Goal: Task Accomplishment & Management: Use online tool/utility

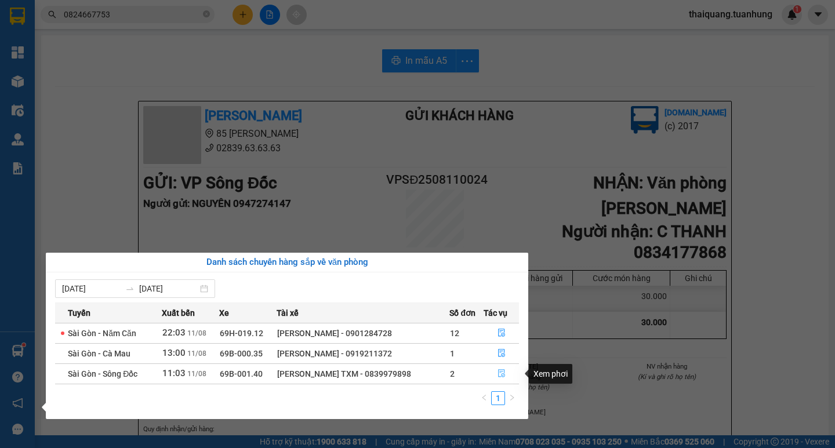
click at [502, 373] on icon "file-done" at bounding box center [501, 373] width 8 height 8
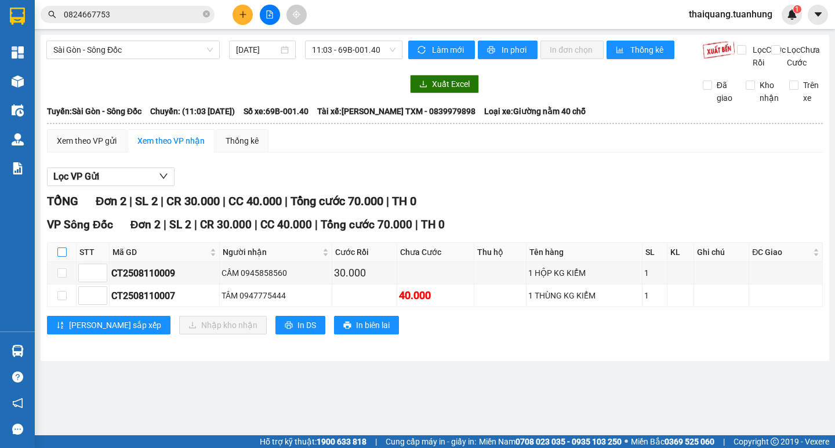
click at [58, 257] on input "checkbox" at bounding box center [61, 252] width 9 height 9
checkbox input "true"
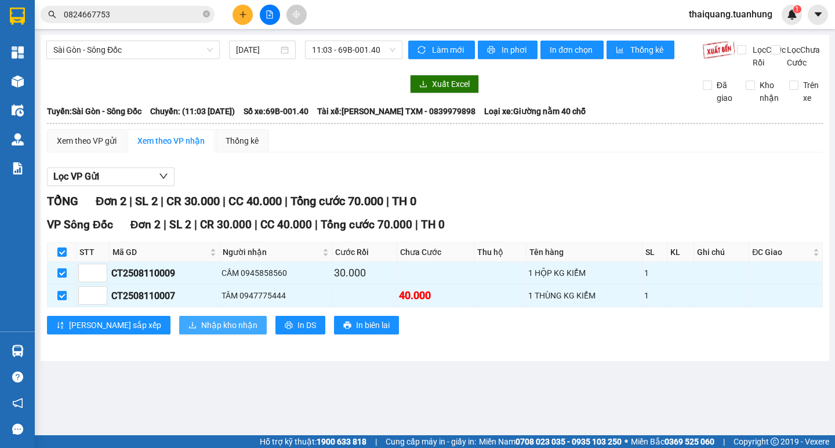
click at [201, 332] on span "Nhập kho nhận" at bounding box center [229, 325] width 56 height 13
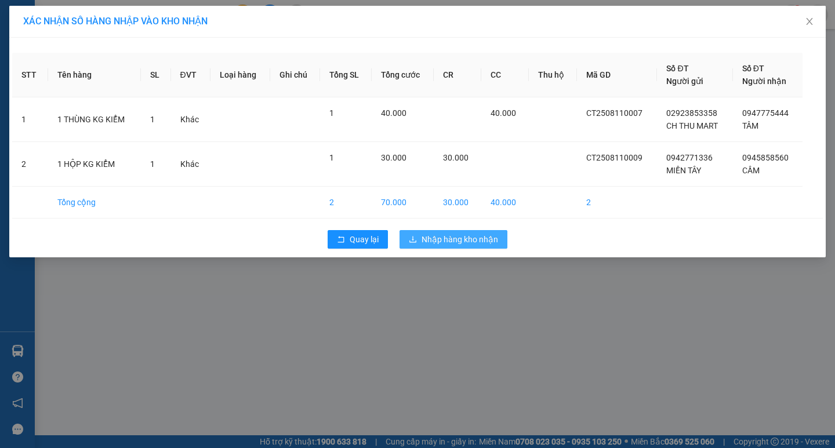
click at [439, 241] on span "Nhập hàng kho nhận" at bounding box center [460, 239] width 77 height 13
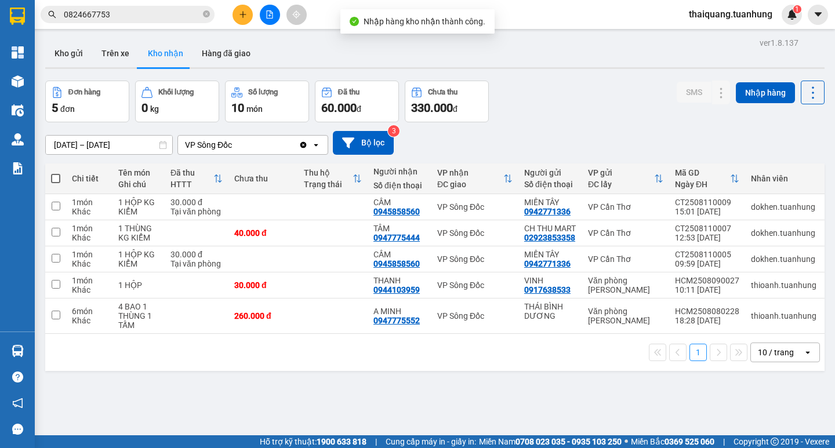
click at [556, 88] on div "Đơn hàng 5 đơn Khối lượng 0 kg Số lượng 10 món Đã thu 60.000 đ Chưa thu 330.000…" at bounding box center [434, 102] width 779 height 42
click at [566, 100] on div "Đơn hàng 5 đơn Khối lượng 0 kg Số lượng 10 món Đã thu 60.000 đ Chưa thu 330.000…" at bounding box center [434, 102] width 779 height 42
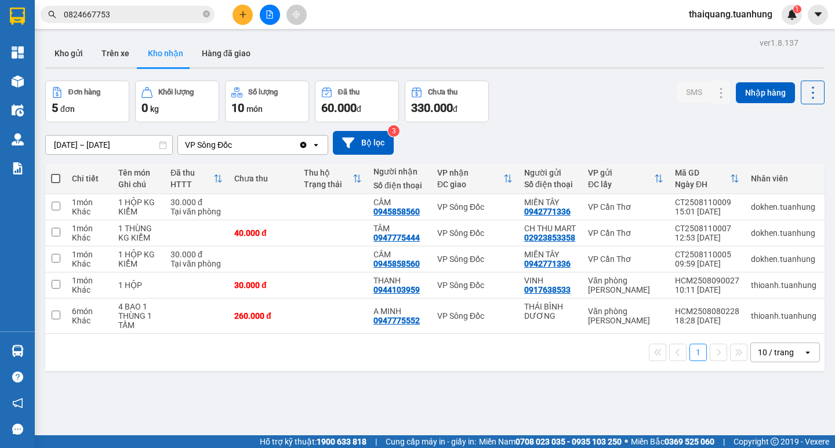
click at [592, 93] on div "Đơn hàng 5 đơn Khối lượng 0 kg Số lượng 10 món Đã thu 60.000 đ Chưa thu 330.000…" at bounding box center [434, 102] width 779 height 42
click at [568, 93] on div "Đơn hàng 5 đơn Khối lượng 0 kg Số lượng 10 món Đã thu 60.000 đ Chưa thu 330.000…" at bounding box center [434, 102] width 779 height 42
click at [546, 109] on div "Đơn hàng 5 đơn Khối lượng 0 kg Số lượng 10 món Đã thu 60.000 đ Chưa thu 330.000…" at bounding box center [434, 102] width 779 height 42
click at [371, 368] on div "1 10 / trang open" at bounding box center [434, 352] width 779 height 37
click at [89, 50] on button "Kho gửi" at bounding box center [68, 53] width 47 height 28
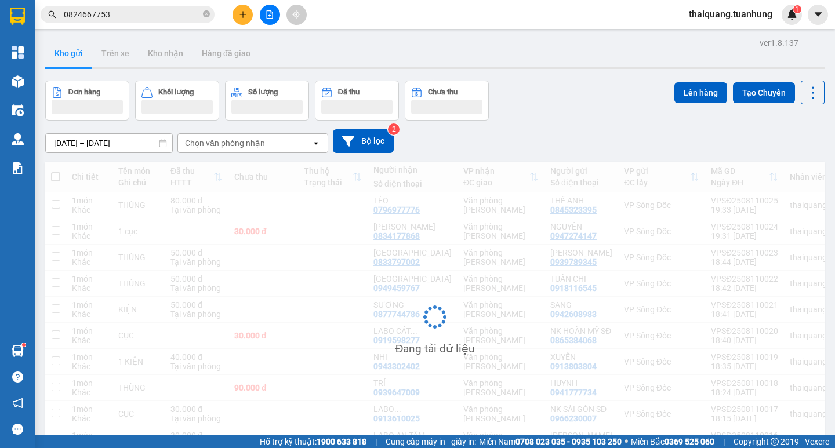
click at [550, 104] on div "Đơn hàng Khối lượng Số lượng Đã thu Chưa thu Lên hàng Tạo Chuyến" at bounding box center [434, 101] width 779 height 40
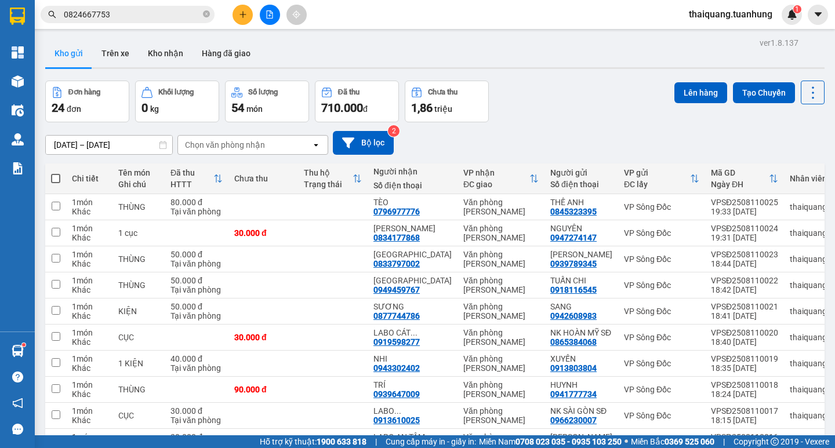
scroll to position [109, 0]
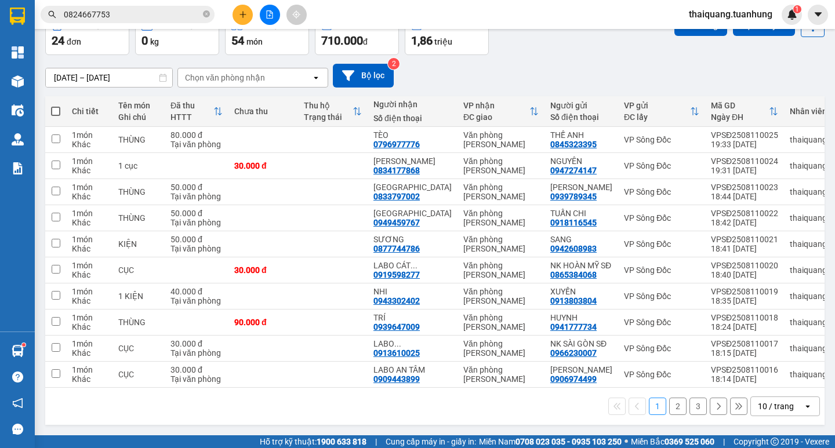
click at [768, 406] on div "10 / trang" at bounding box center [776, 407] width 36 height 12
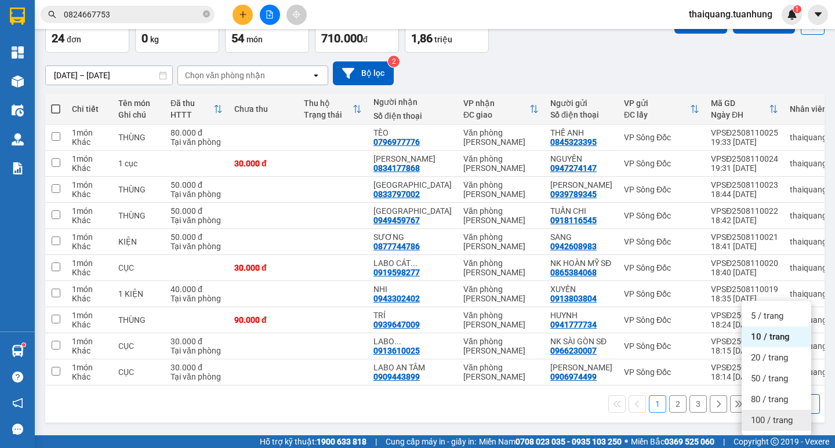
click at [768, 415] on span "100 / trang" at bounding box center [772, 421] width 42 height 12
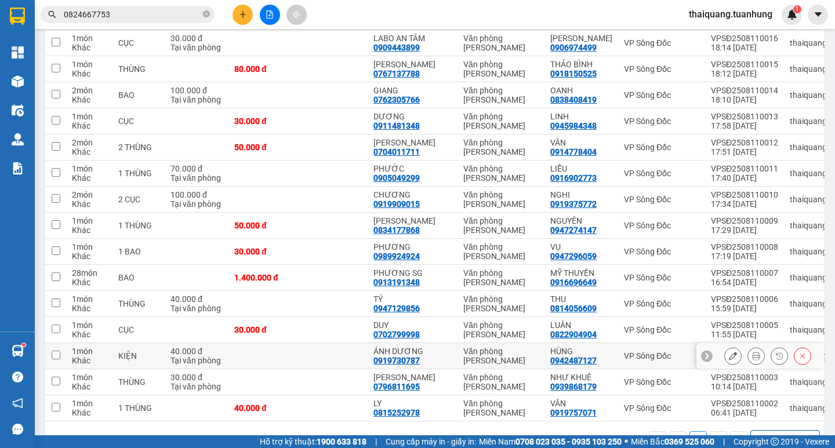
scroll to position [474, 0]
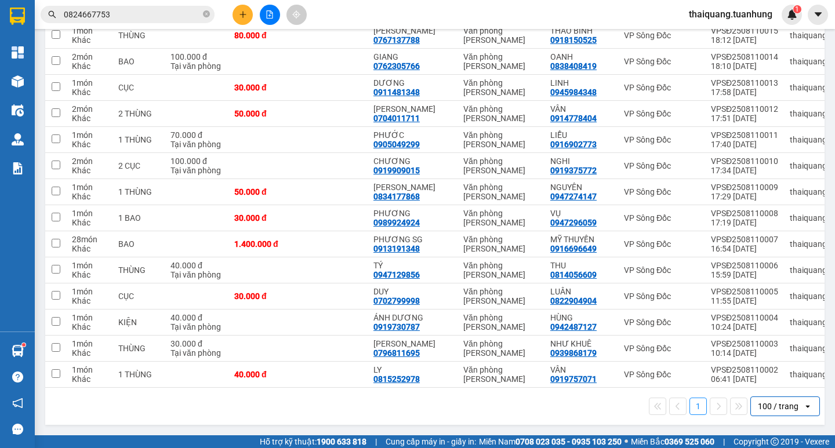
click at [315, 404] on div "1 100 / trang open" at bounding box center [435, 407] width 770 height 20
click at [357, 410] on div "1 100 / trang open" at bounding box center [435, 407] width 770 height 20
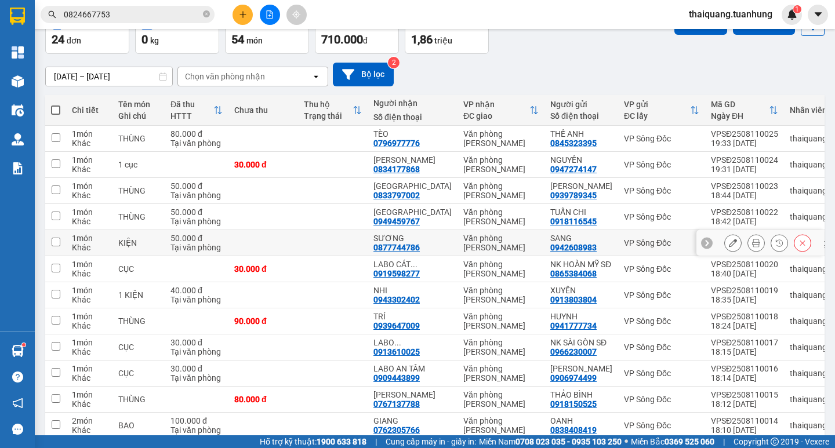
scroll to position [0, 0]
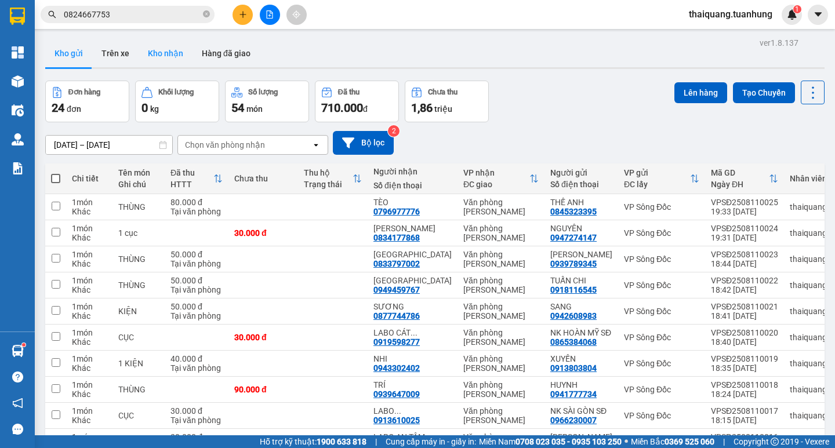
click at [173, 55] on button "Kho nhận" at bounding box center [166, 53] width 54 height 28
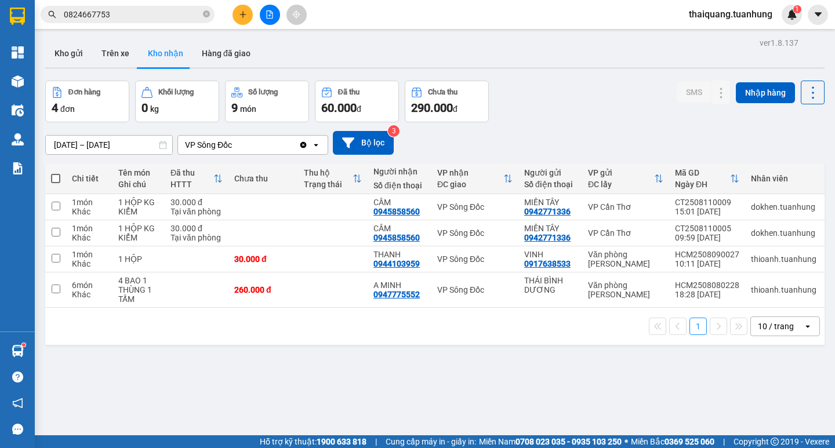
click at [561, 104] on div "Đơn hàng 4 đơn Khối lượng 0 kg Số lượng 9 món Đã thu 60.000 đ Chưa thu 290.000 …" at bounding box center [434, 102] width 779 height 42
click at [572, 93] on div "Đơn hàng 4 đơn Khối lượng 0 kg Số lượng 9 món Đã thu 60.000 đ Chưa thu 290.000 …" at bounding box center [434, 102] width 779 height 42
click at [572, 92] on div "Đơn hàng 4 đơn Khối lượng 0 kg Số lượng 9 món Đã thu 60.000 đ Chưa thu 290.000 …" at bounding box center [434, 102] width 779 height 42
click at [403, 336] on div "1 10 / trang open" at bounding box center [435, 327] width 770 height 20
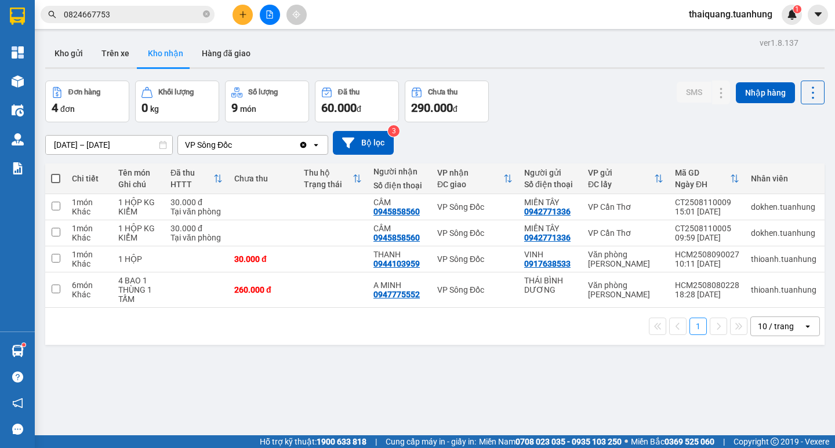
click at [373, 336] on div "1 10 / trang open" at bounding box center [435, 327] width 770 height 20
click at [367, 336] on div "1 10 / trang open" at bounding box center [435, 327] width 770 height 20
click at [765, 332] on div "10 / trang" at bounding box center [776, 327] width 36 height 12
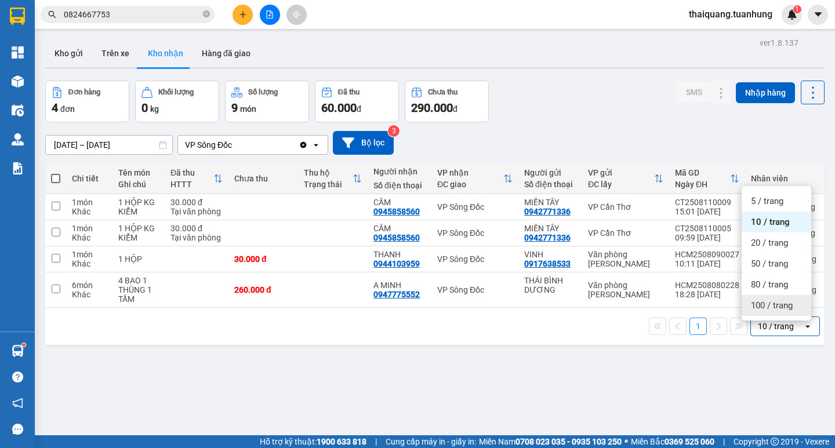
click at [766, 308] on span "100 / trang" at bounding box center [772, 306] width 42 height 12
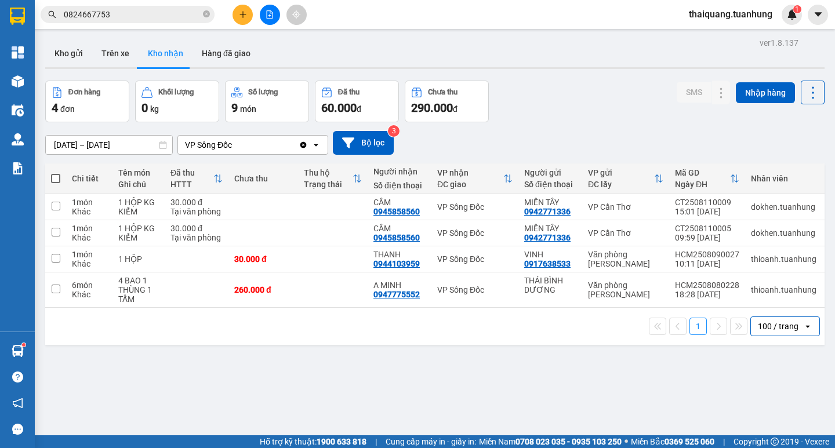
drag, startPoint x: 366, startPoint y: 359, endPoint x: 355, endPoint y: 290, distance: 70.4
click at [366, 357] on div "ver 1.8.137 Kho gửi Trên xe Kho nhận Hàng đã giao Đơn hàng 4 đơn Khối lượng 0 k…" at bounding box center [435, 259] width 789 height 448
click at [121, 141] on input "[DATE] – [DATE]" at bounding box center [109, 145] width 126 height 19
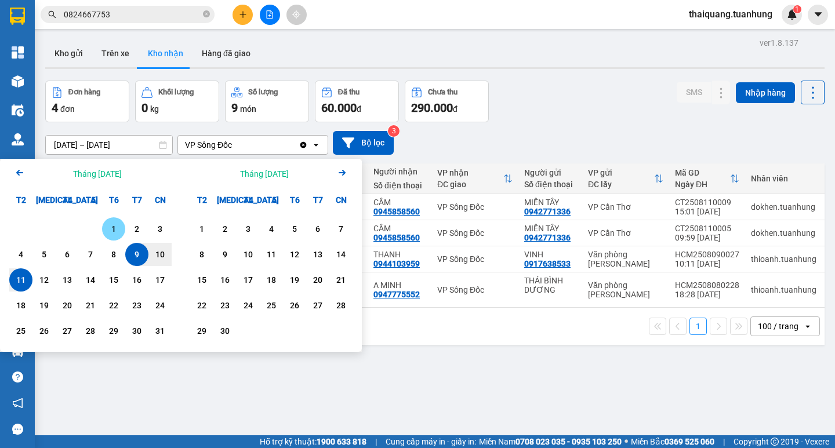
click at [106, 231] on div "1" at bounding box center [114, 229] width 16 height 14
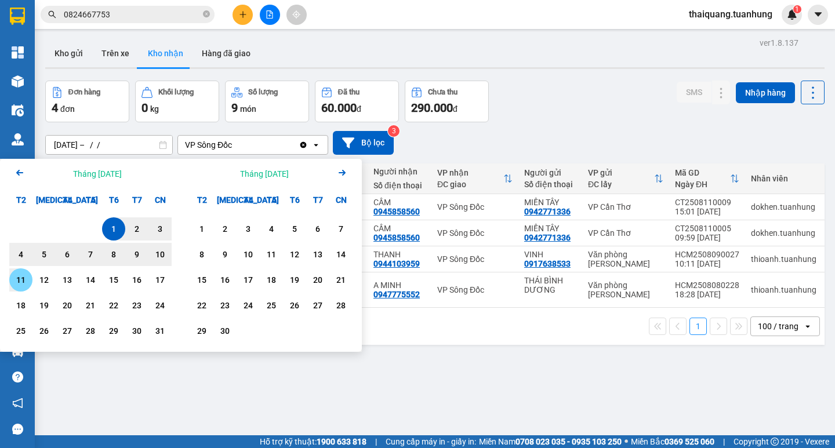
click at [20, 272] on div "11" at bounding box center [20, 279] width 23 height 23
type input "[DATE] – [DATE]"
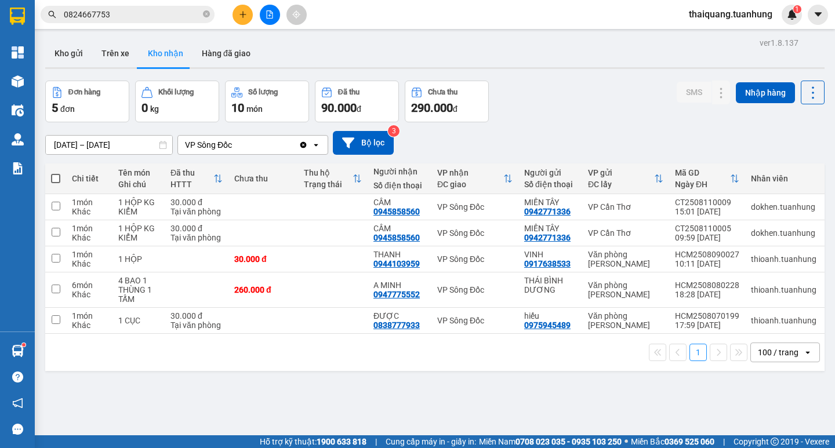
click at [403, 362] on div "1 100 / trang open" at bounding box center [435, 353] width 770 height 20
click at [568, 95] on div "Đơn hàng 5 đơn Khối lượng 0 kg Số lượng 10 món Đã thu 90.000 đ Chưa thu 290.000…" at bounding box center [434, 102] width 779 height 42
click at [569, 100] on div "Đơn hàng 5 đơn Khối lượng 0 kg Số lượng 10 món Đã thu 90.000 đ Chưa thu 290.000…" at bounding box center [434, 102] width 779 height 42
click at [564, 104] on div "Đơn hàng 5 đơn Khối lượng 0 kg Số lượng 10 món Đã thu 90.000 đ Chưa thu 290.000…" at bounding box center [434, 102] width 779 height 42
click at [78, 56] on button "Kho gửi" at bounding box center [68, 53] width 47 height 28
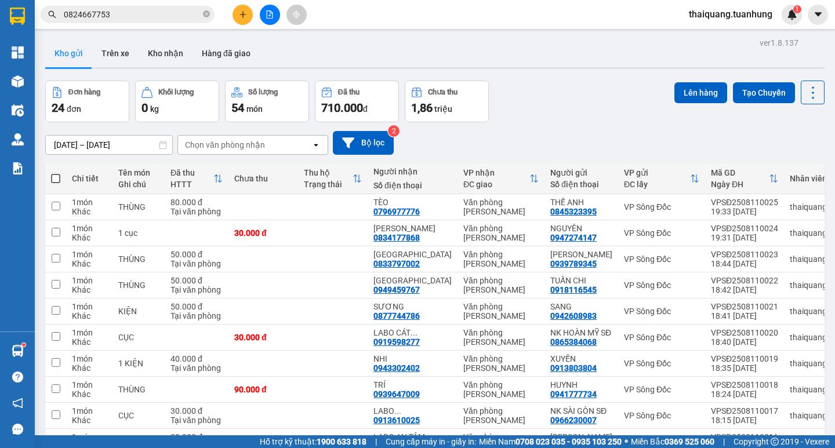
click at [535, 125] on div "[DATE] – [DATE] Press the down arrow key to interact with the calendar and sele…" at bounding box center [434, 142] width 779 height 41
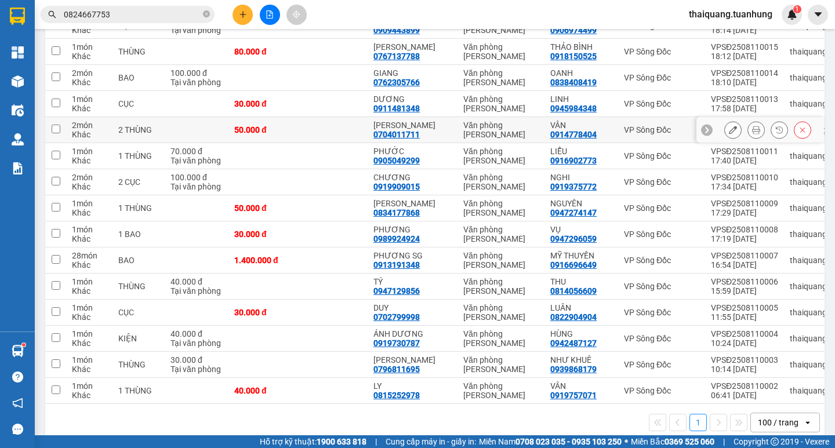
scroll to position [68, 0]
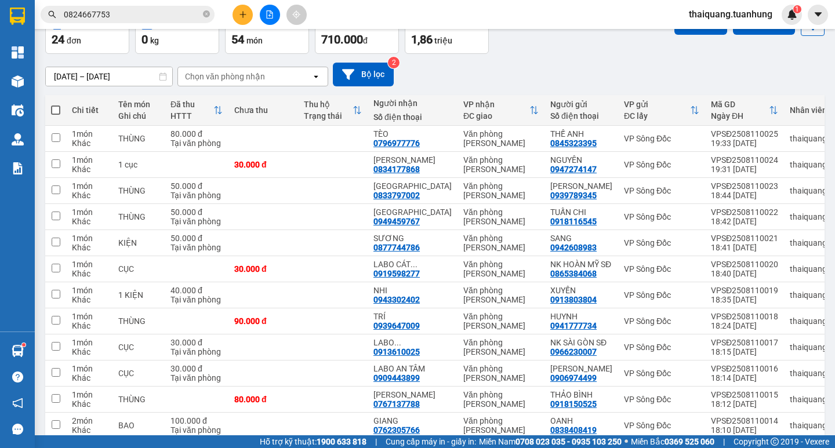
click at [56, 107] on span at bounding box center [55, 110] width 9 height 9
click at [56, 104] on input "checkbox" at bounding box center [56, 104] width 0 height 0
checkbox input "true"
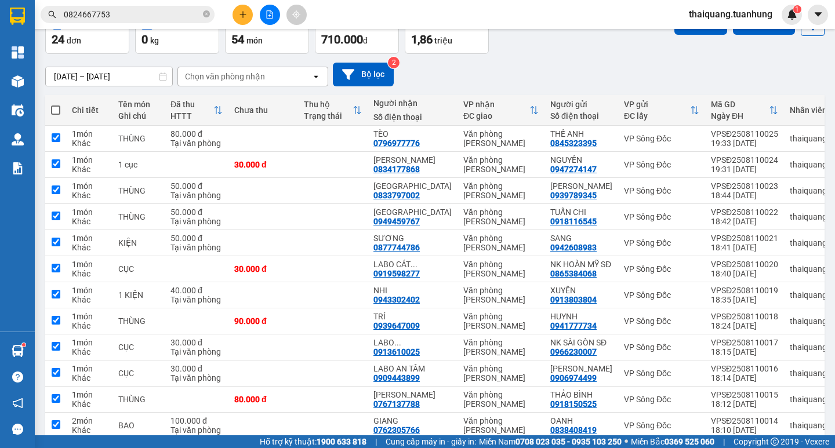
checkbox input "true"
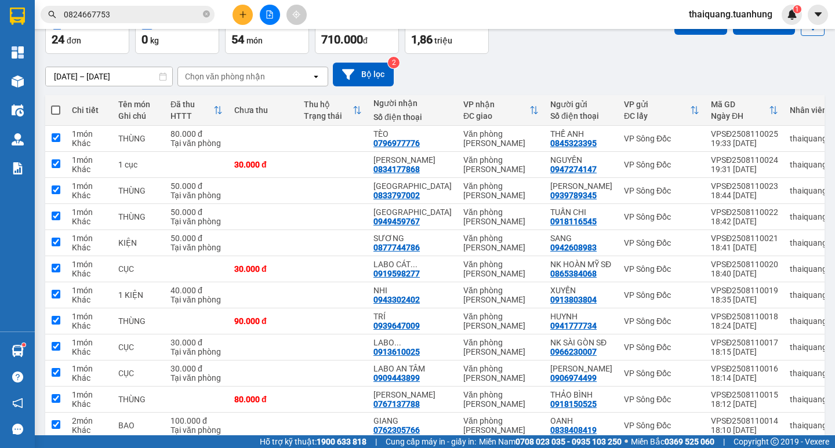
checkbox input "true"
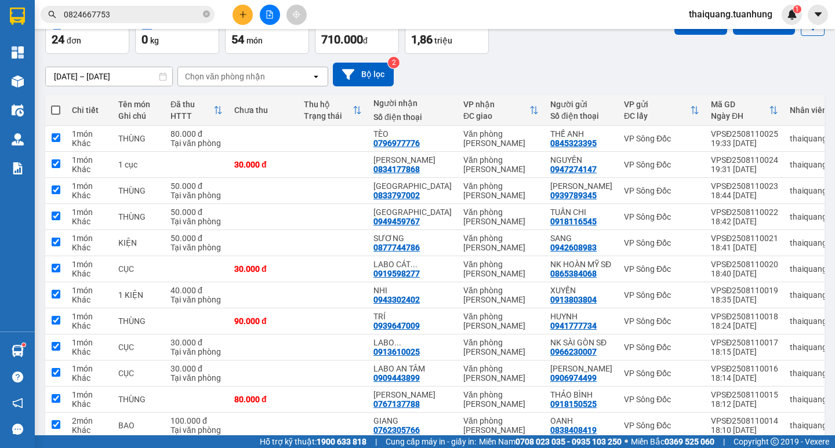
checkbox input "true"
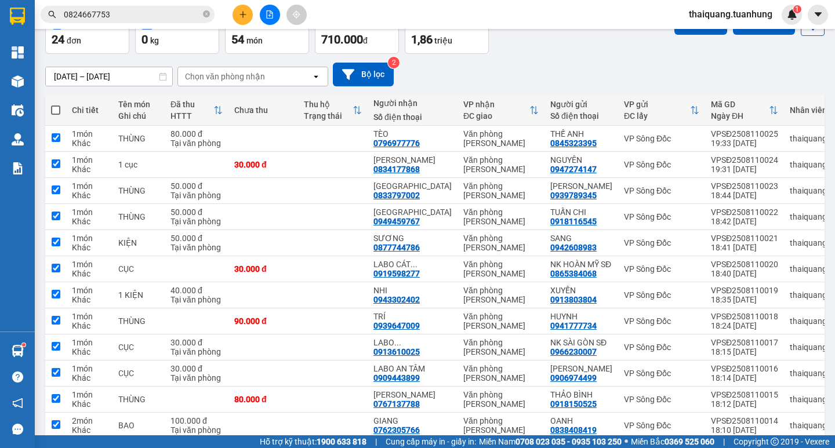
checkbox input "true"
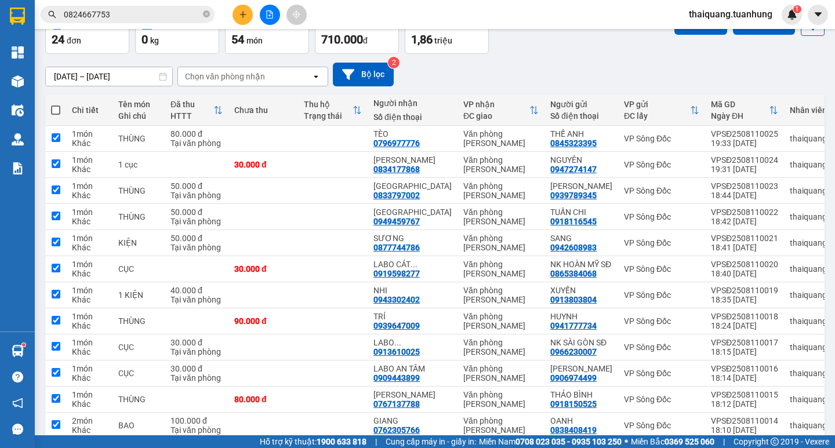
checkbox input "true"
